Goal: Information Seeking & Learning: Learn about a topic

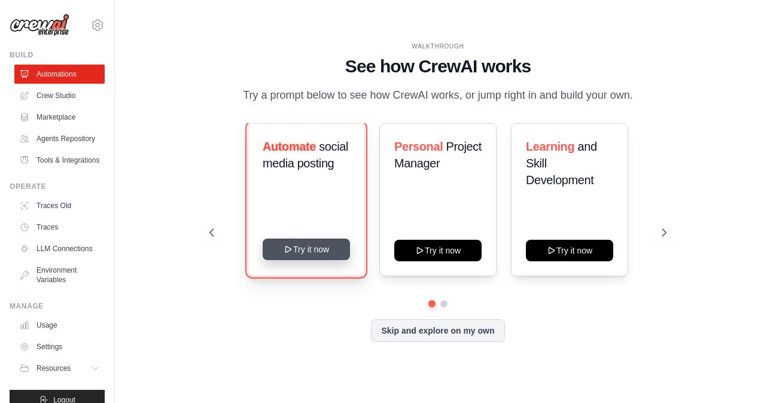
click at [306, 249] on button "Try it now" at bounding box center [306, 250] width 87 height 22
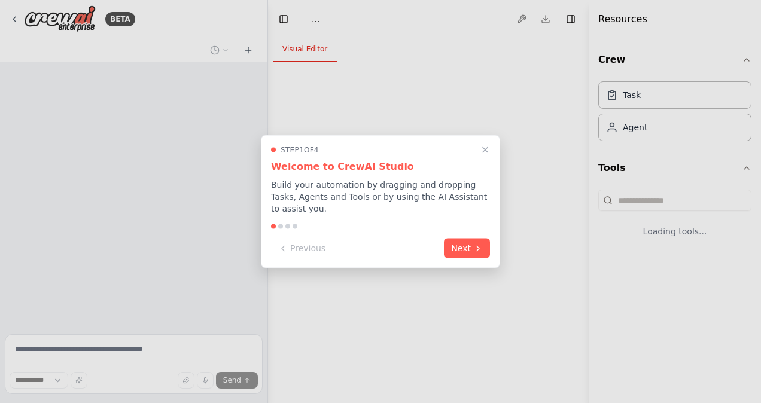
select select "****"
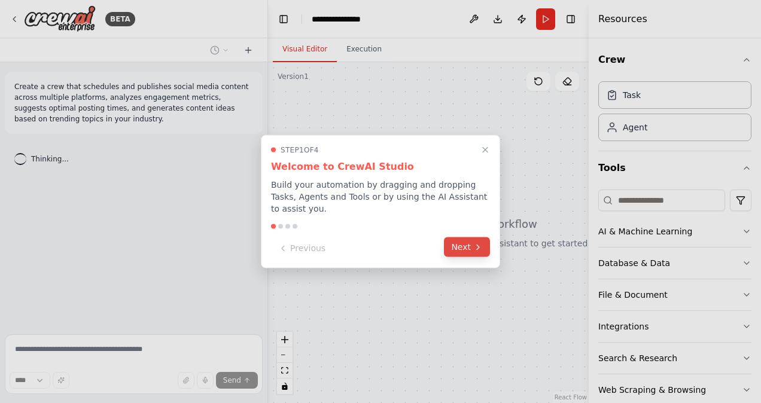
click at [462, 246] on button "Next" at bounding box center [467, 247] width 46 height 20
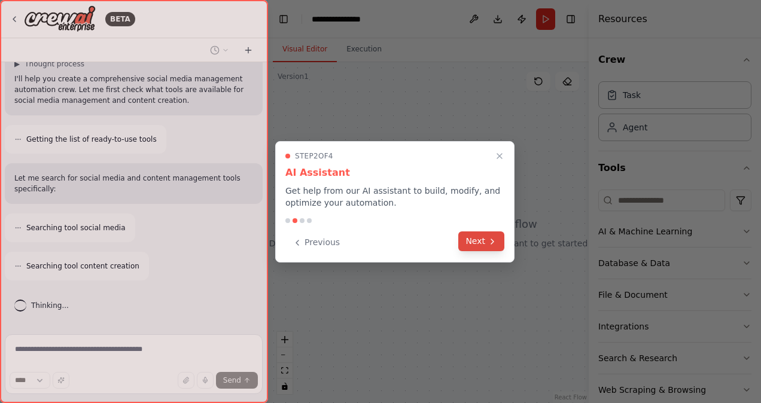
scroll to position [135, 0]
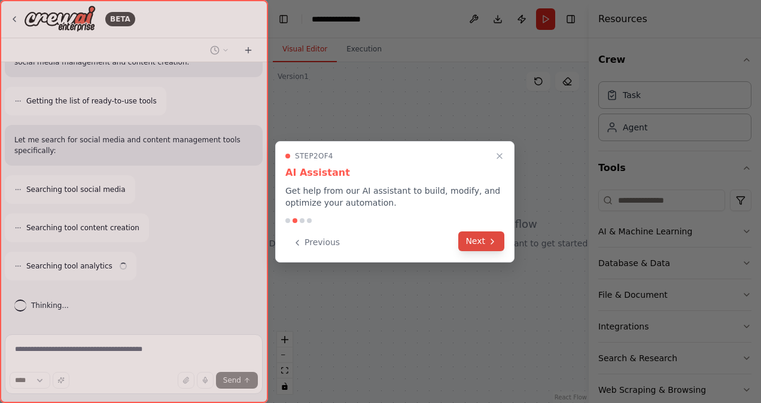
click at [478, 235] on button "Next" at bounding box center [481, 241] width 46 height 20
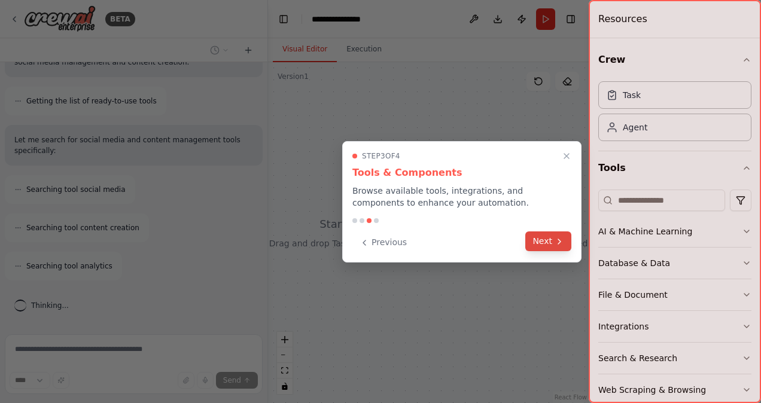
scroll to position [173, 0]
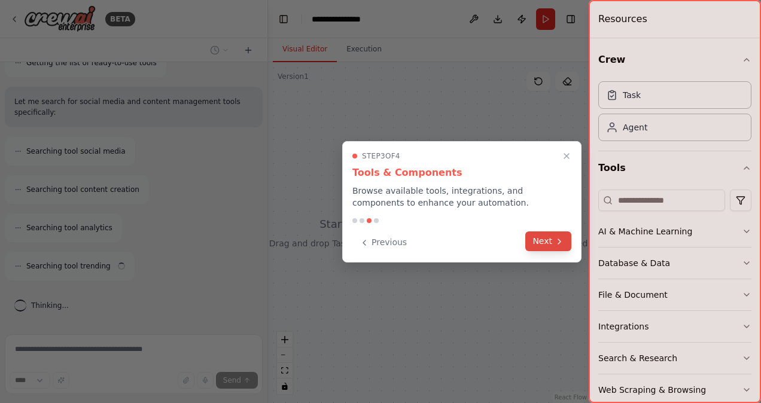
click at [535, 242] on button "Next" at bounding box center [548, 241] width 46 height 20
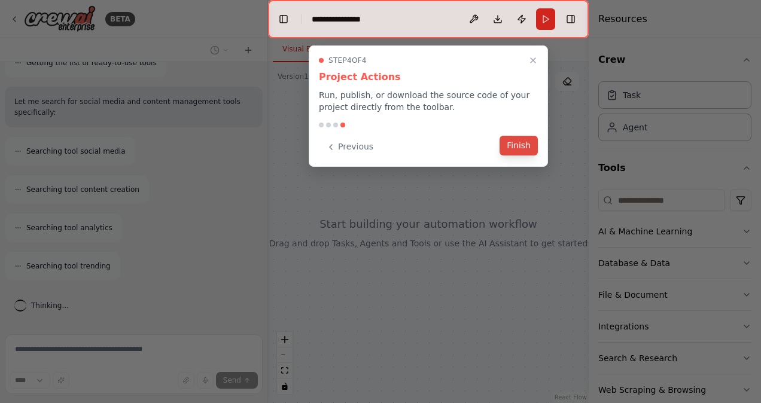
click at [512, 146] on button "Finish" at bounding box center [518, 146] width 38 height 20
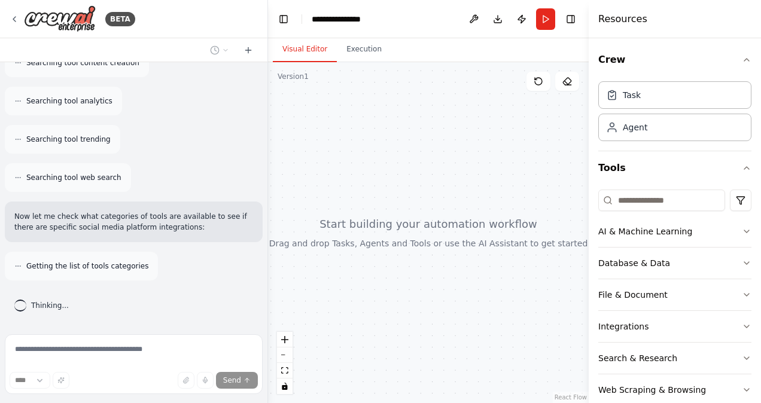
scroll to position [338, 0]
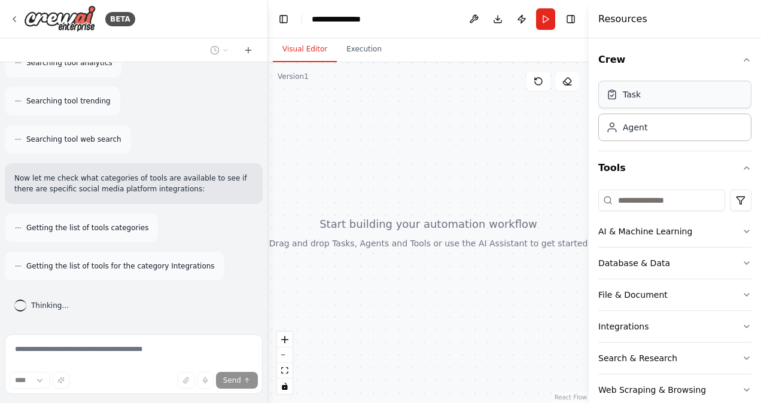
click at [612, 102] on div "Task" at bounding box center [674, 95] width 153 height 28
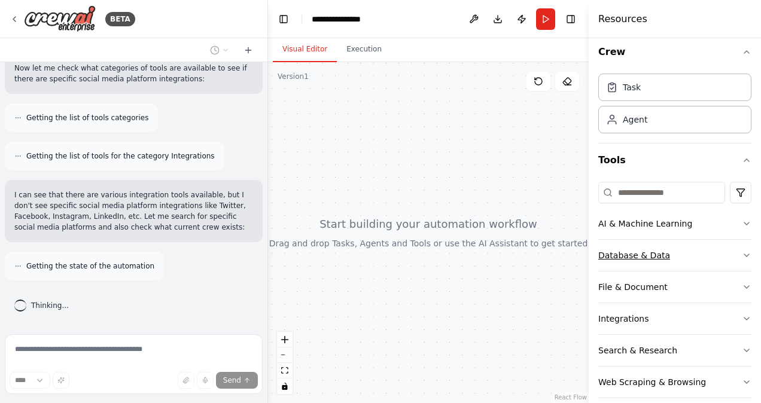
scroll to position [20, 0]
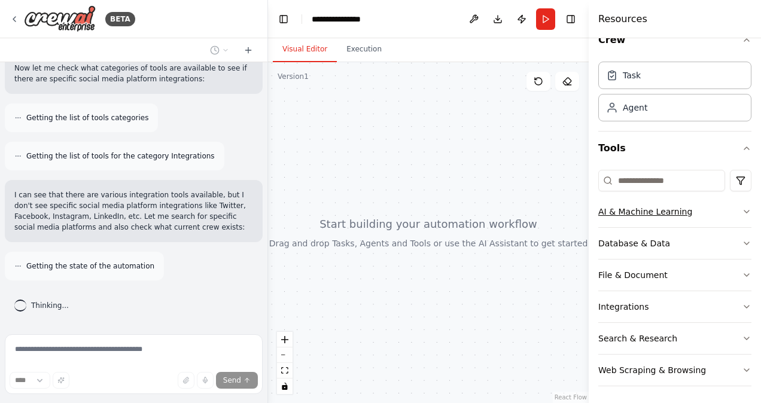
click at [741, 212] on icon "button" at bounding box center [746, 212] width 10 height 10
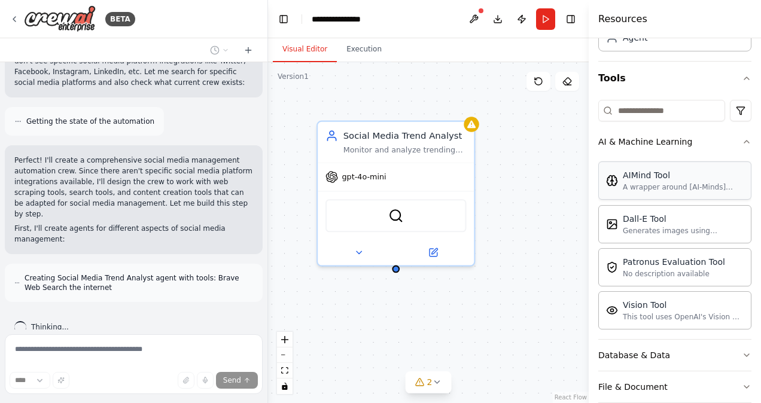
scroll to position [90, 0]
click at [713, 313] on div "This tool uses OpenAI's Vision API to describe the contents of an image." at bounding box center [682, 316] width 121 height 10
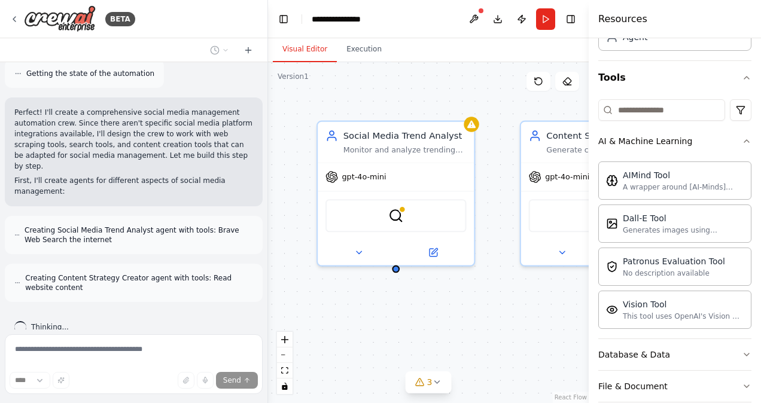
click at [480, 308] on div "Social Media Trend Analyst Monitor and analyze trending topics, hashtags, and c…" at bounding box center [428, 232] width 321 height 341
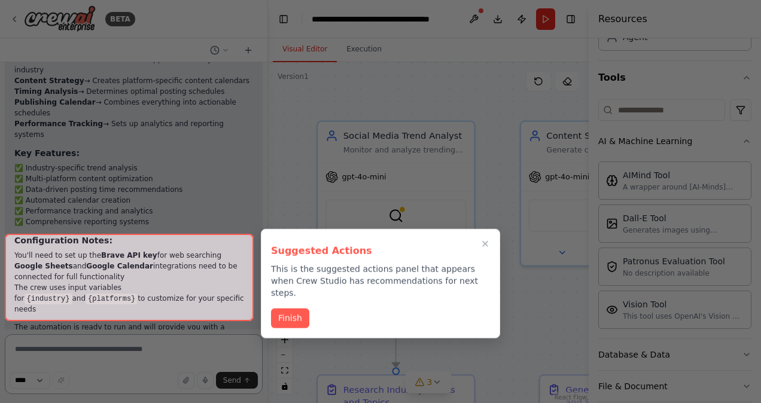
scroll to position [1821, 0]
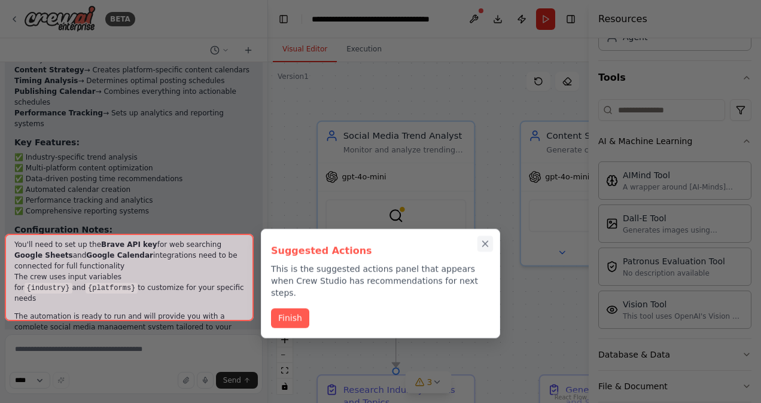
click at [486, 242] on icon "Close walkthrough" at bounding box center [485, 244] width 11 height 11
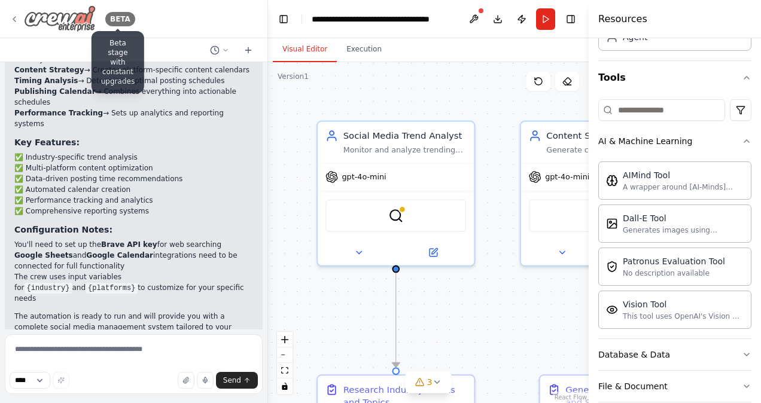
click at [110, 25] on div "BETA" at bounding box center [120, 19] width 30 height 14
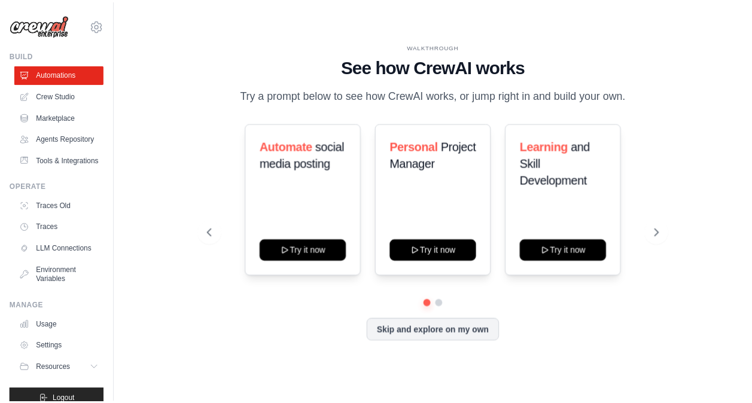
scroll to position [45, 0]
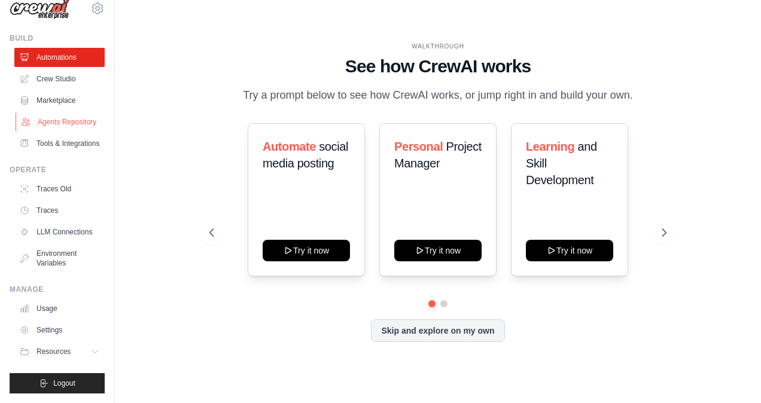
click at [50, 112] on link "Agents Repository" at bounding box center [61, 121] width 90 height 19
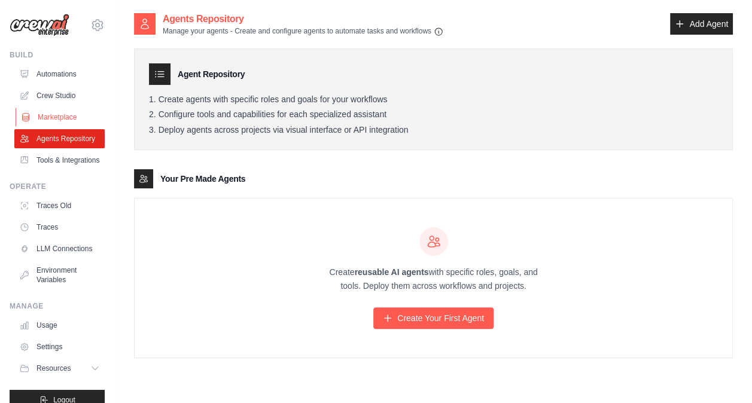
click at [49, 116] on link "Marketplace" at bounding box center [61, 117] width 90 height 19
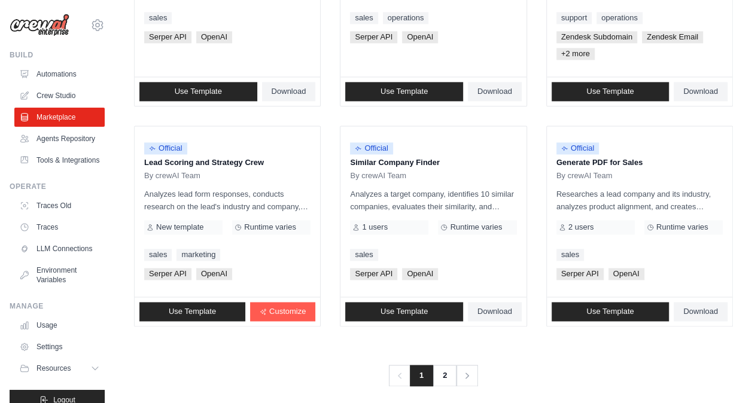
scroll to position [736, 0]
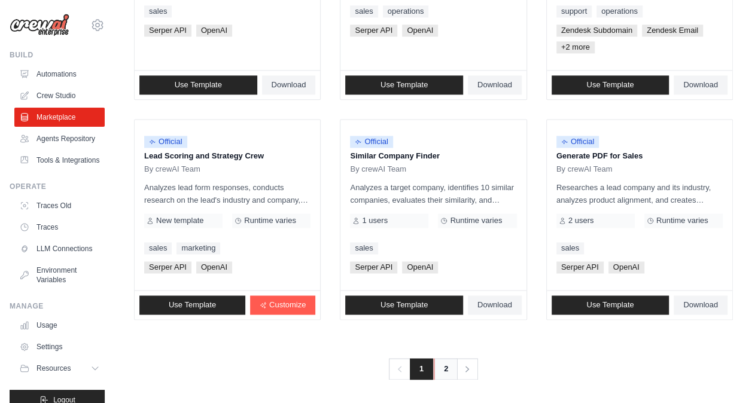
click at [445, 364] on link "2" at bounding box center [446, 369] width 24 height 22
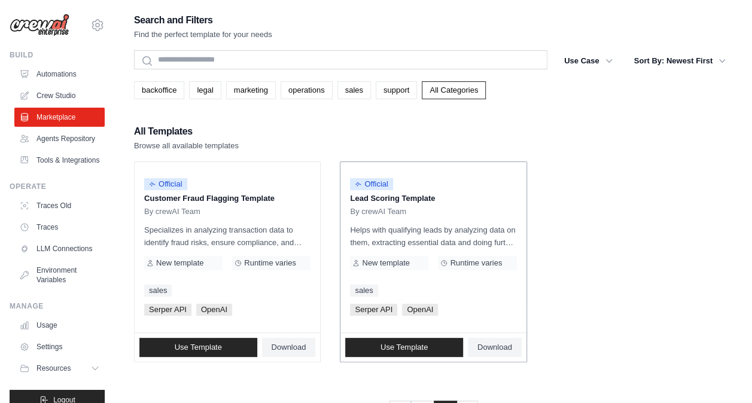
scroll to position [44, 0]
